Goal: Book appointment/travel/reservation

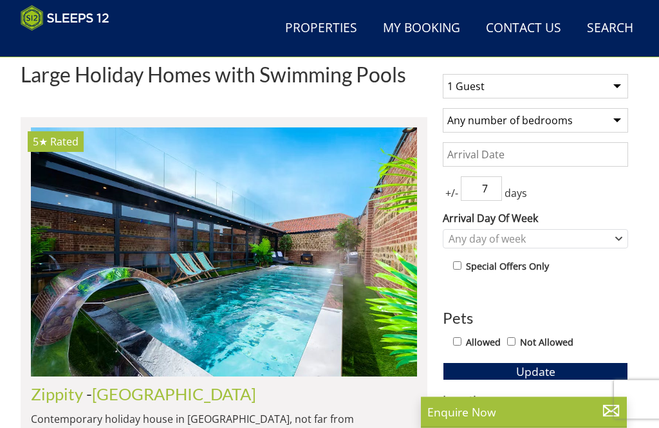
scroll to position [133, 0]
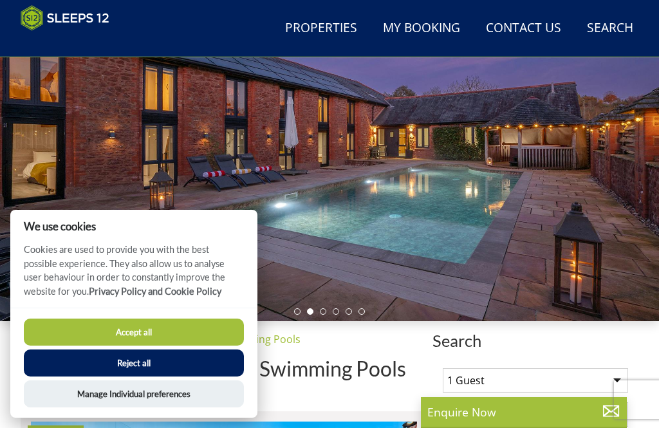
click at [150, 328] on button "Accept all" at bounding box center [134, 331] width 220 height 27
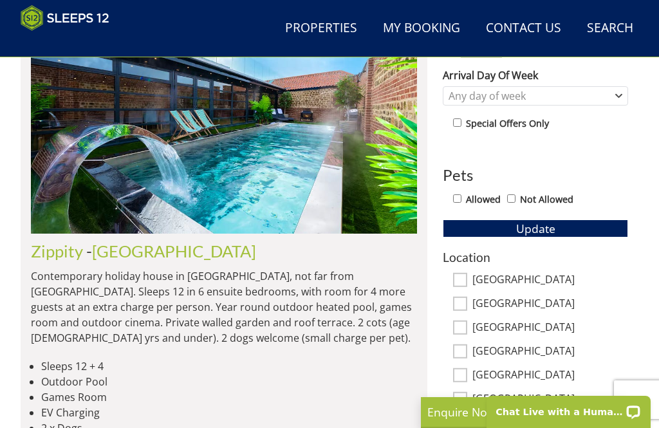
click at [454, 201] on input "Allowed" at bounding box center [457, 198] width 8 height 8
checkbox input "true"
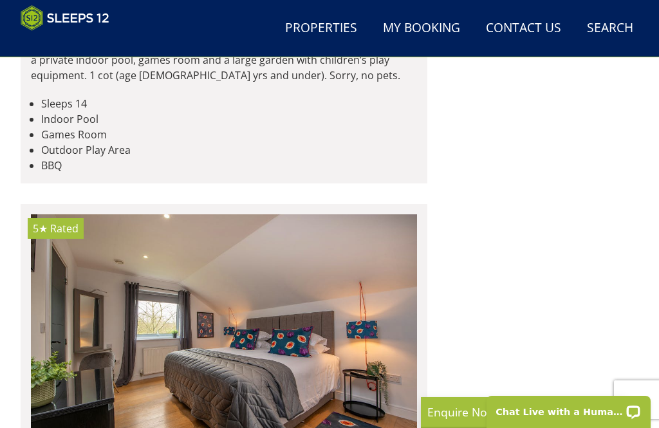
scroll to position [1803, 0]
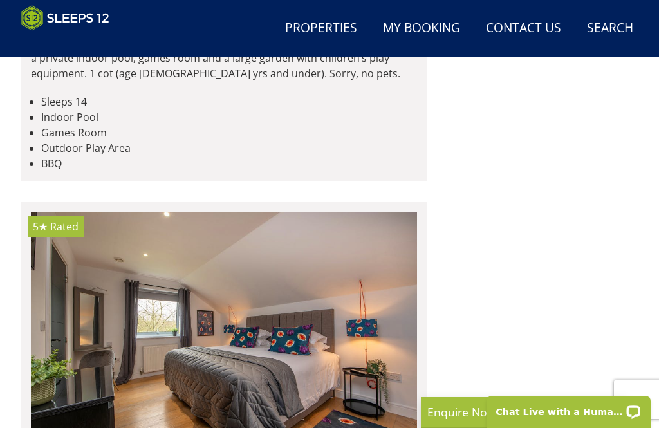
click at [86, 297] on img at bounding box center [224, 336] width 386 height 249
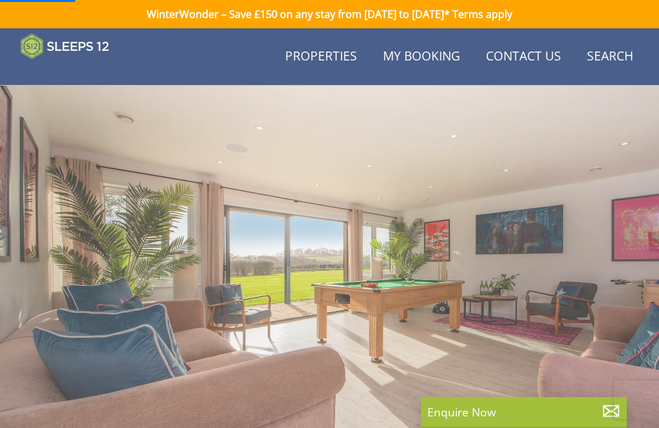
scroll to position [325, 0]
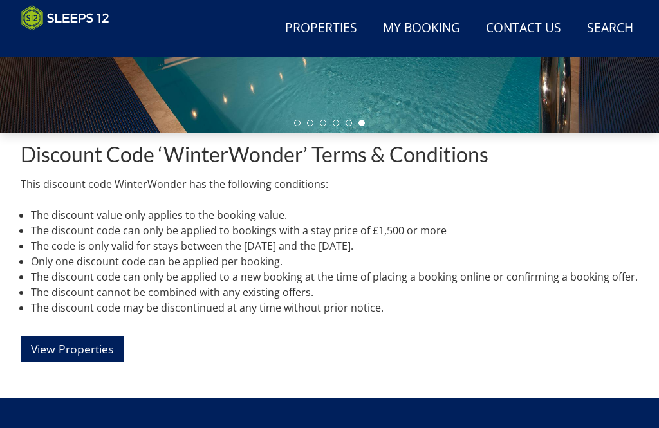
scroll to position [327, 0]
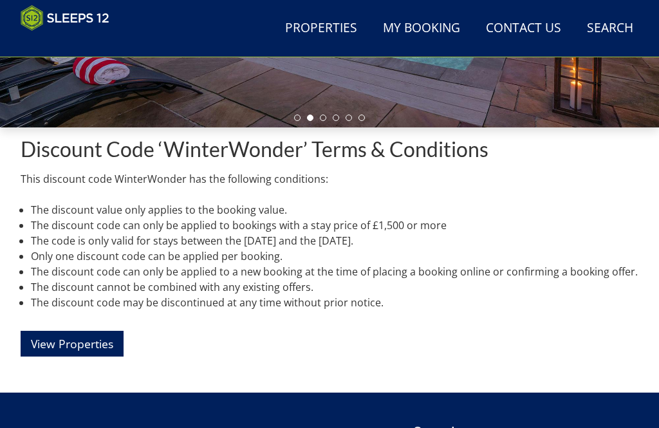
click at [100, 345] on link "View Properties" at bounding box center [72, 343] width 103 height 25
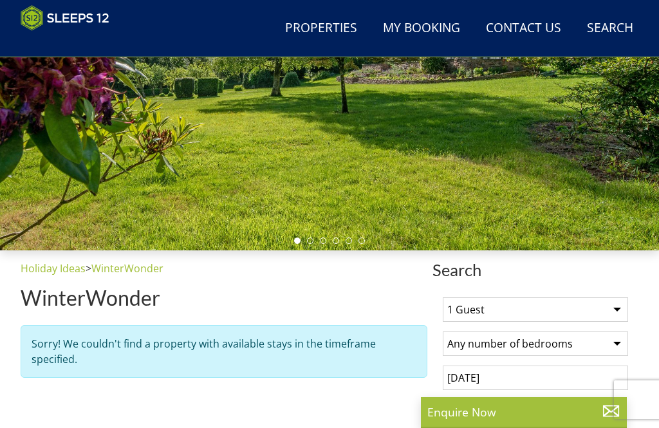
scroll to position [204, 0]
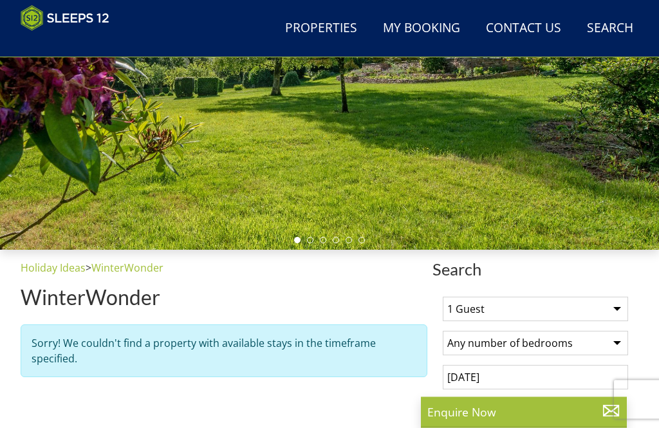
click at [484, 304] on select "1 Guest 2 Guests 3 Guests 4 Guests 5 Guests 6 Guests 7 Guests 8 Guests 9 Guests…" at bounding box center [535, 309] width 185 height 24
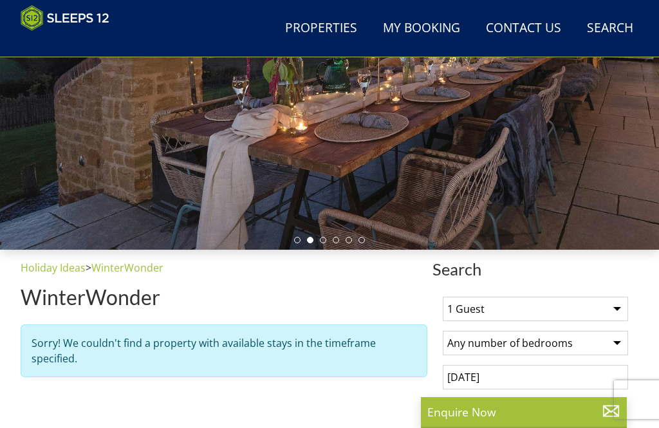
select select "11"
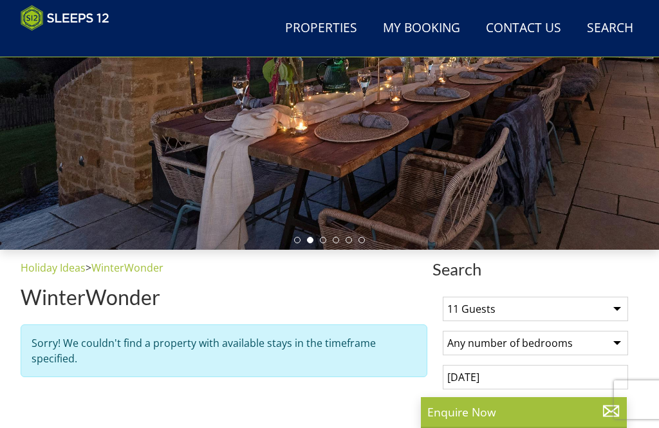
click at [575, 343] on select "Any number of bedrooms 1 Bedroom 2 Bedrooms 3 Bedrooms 4 Bedrooms 5 Bedrooms 6 …" at bounding box center [535, 343] width 185 height 24
select select "6"
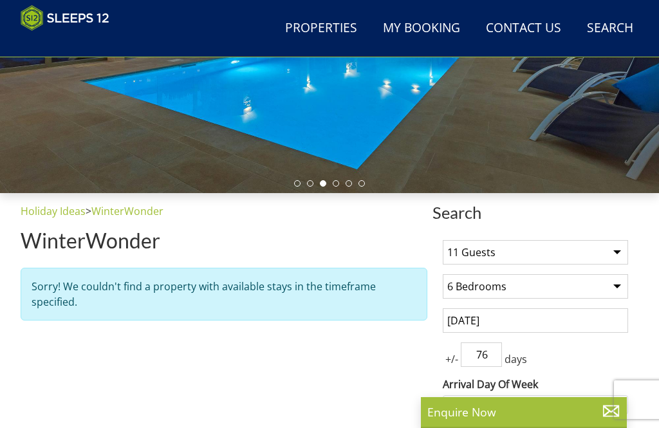
scroll to position [262, 0]
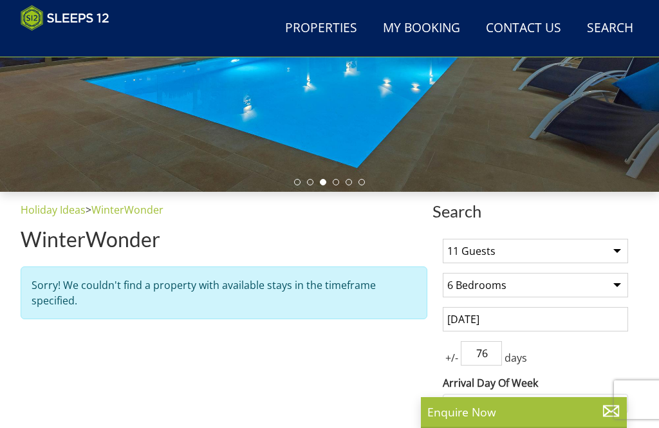
click at [497, 320] on input "14/06/2025" at bounding box center [535, 319] width 185 height 24
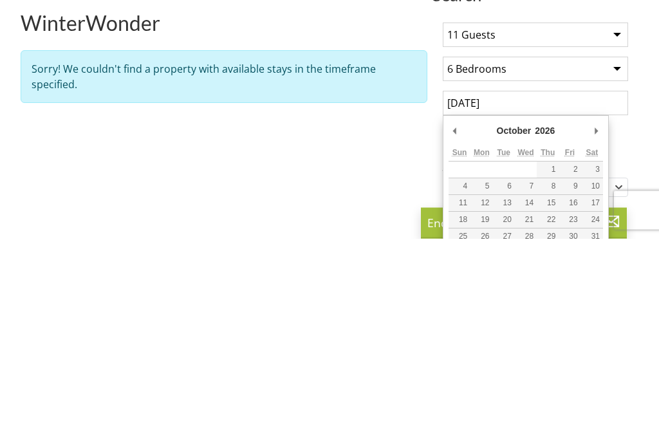
scroll to position [292, 0]
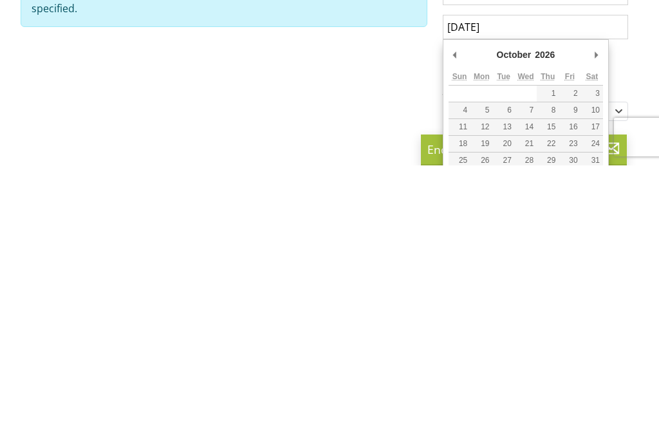
type input "24/10/2026"
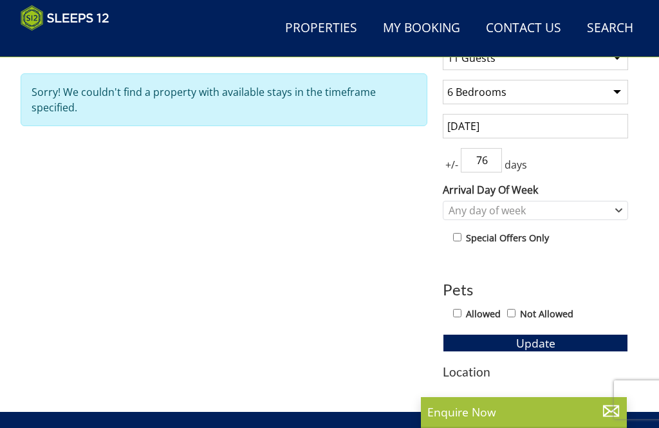
scroll to position [456, 0]
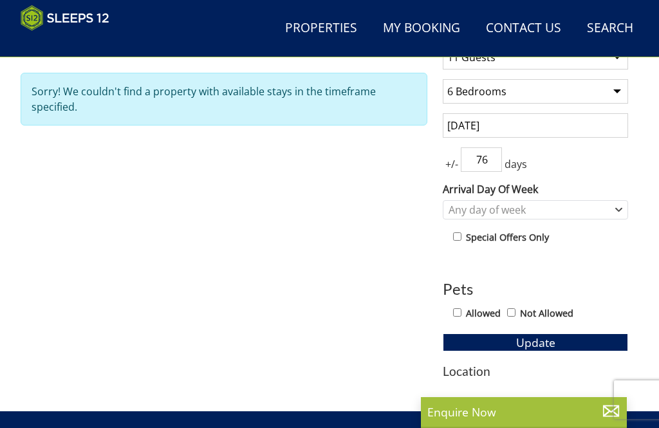
click at [461, 308] on input "Allowed" at bounding box center [457, 312] width 8 height 8
checkbox input "true"
click at [549, 338] on span "Update" at bounding box center [535, 342] width 39 height 15
click at [491, 154] on input "76" at bounding box center [481, 159] width 41 height 24
click at [507, 153] on div "+/- 76 days" at bounding box center [535, 159] width 185 height 24
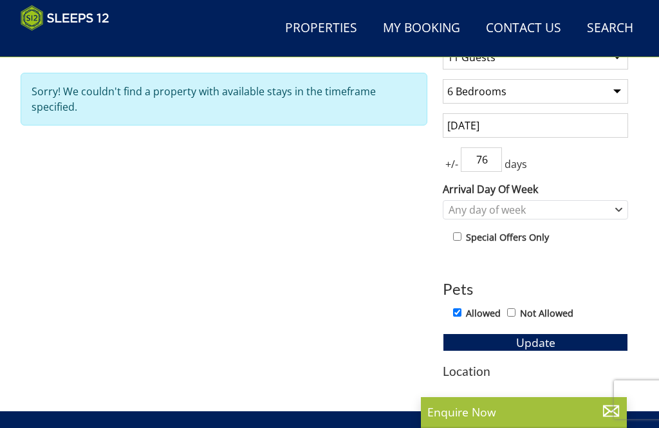
click at [508, 152] on div "+/- 76 days" at bounding box center [535, 159] width 185 height 24
click at [497, 149] on input "76" at bounding box center [481, 159] width 41 height 24
type input "0"
type input "1"
click at [535, 341] on button "Update" at bounding box center [535, 342] width 185 height 18
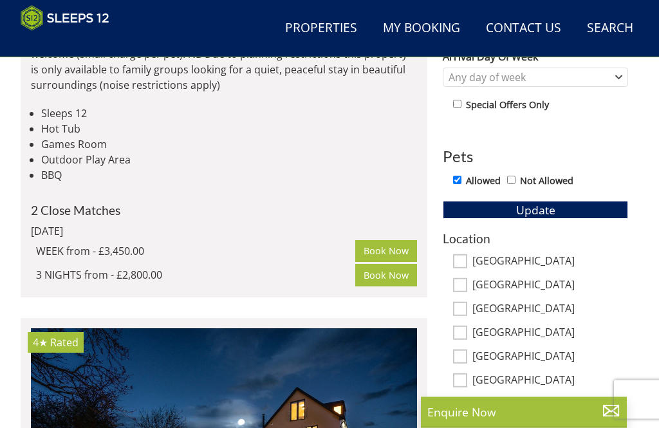
scroll to position [589, 0]
click at [556, 201] on button "Update" at bounding box center [535, 210] width 185 height 18
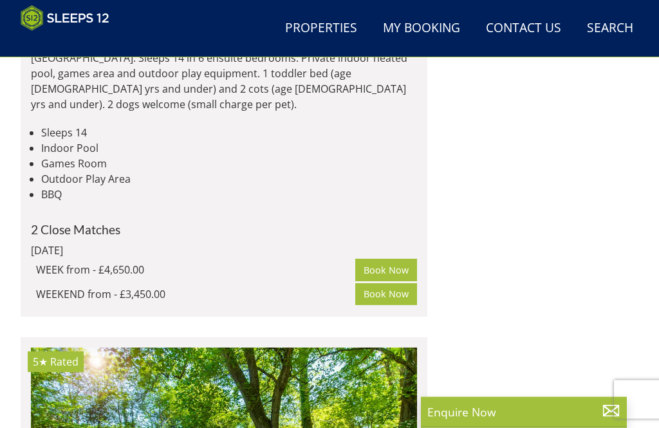
scroll to position [5024, 0]
